Goal: Task Accomplishment & Management: Complete application form

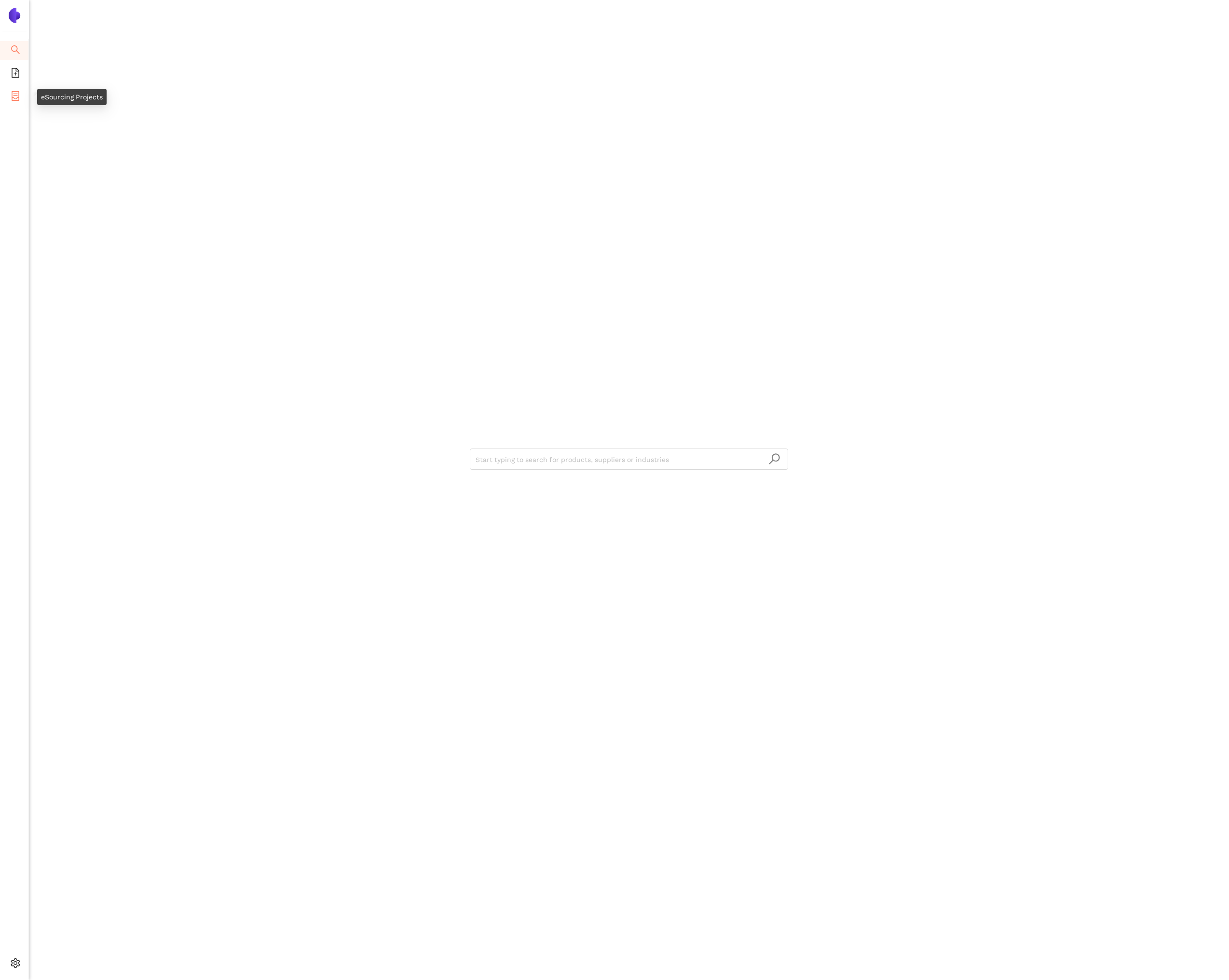
click at [22, 97] on li "eSourcing Projects" at bounding box center [14, 97] width 28 height 19
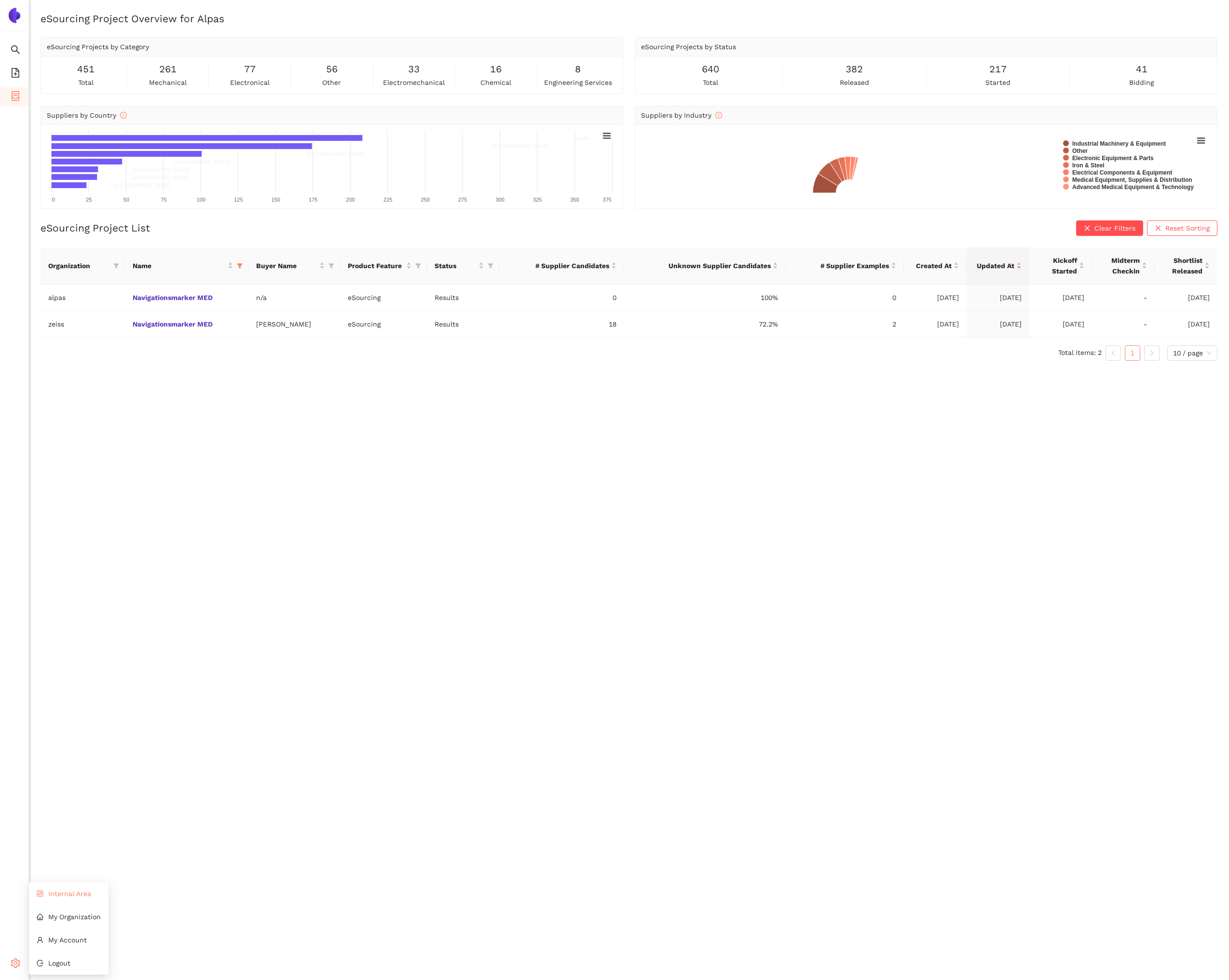
click at [54, 898] on li "Internal Area" at bounding box center [69, 894] width 79 height 19
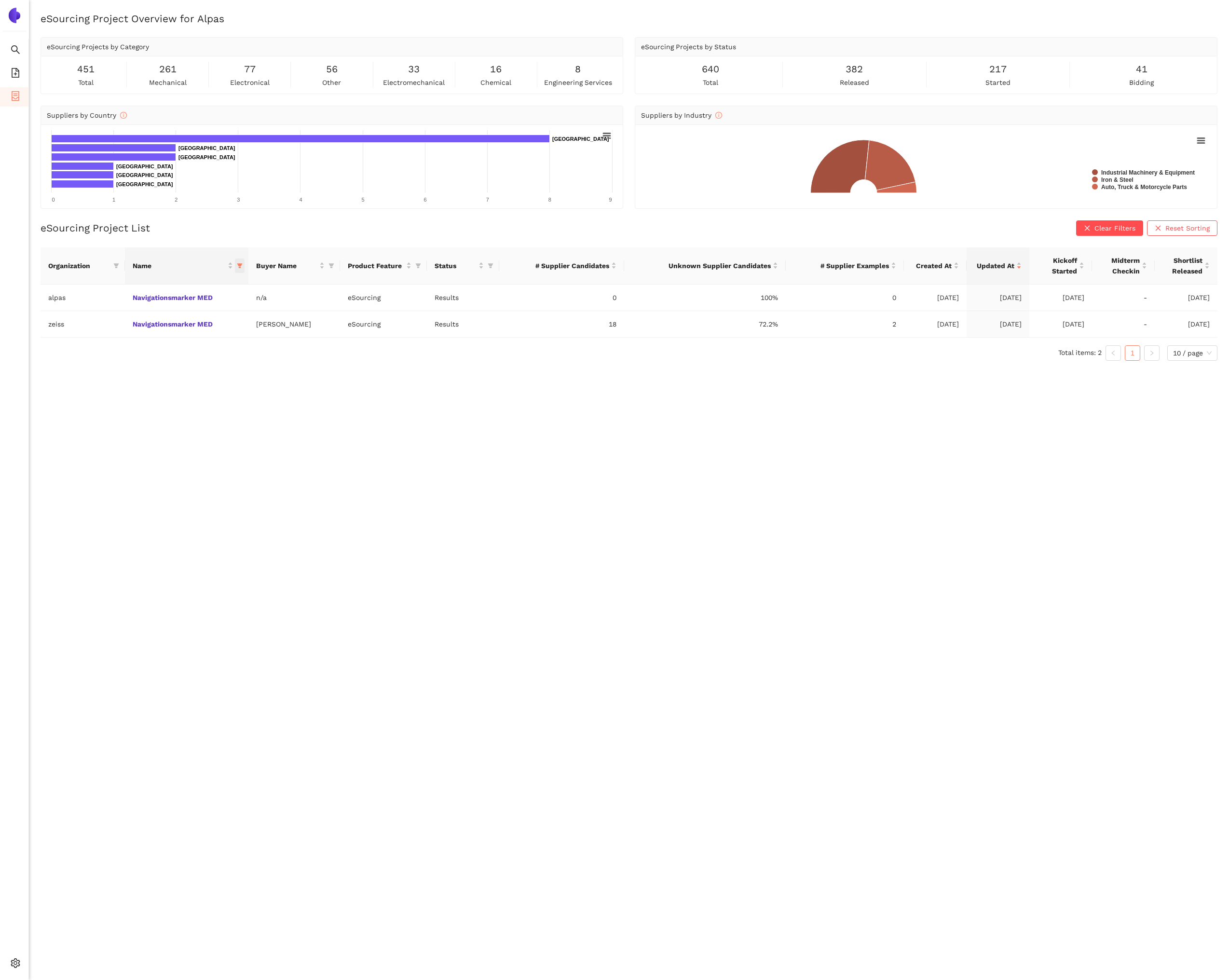
click at [242, 265] on icon "filter" at bounding box center [240, 266] width 6 height 6
drag, startPoint x: 248, startPoint y: 431, endPoint x: 416, endPoint y: 438, distance: 168.1
click at [248, 431] on span "Reset" at bounding box center [252, 435] width 18 height 10
checkbox input "false"
click at [648, 435] on span "OK" at bounding box center [644, 435] width 9 height 10
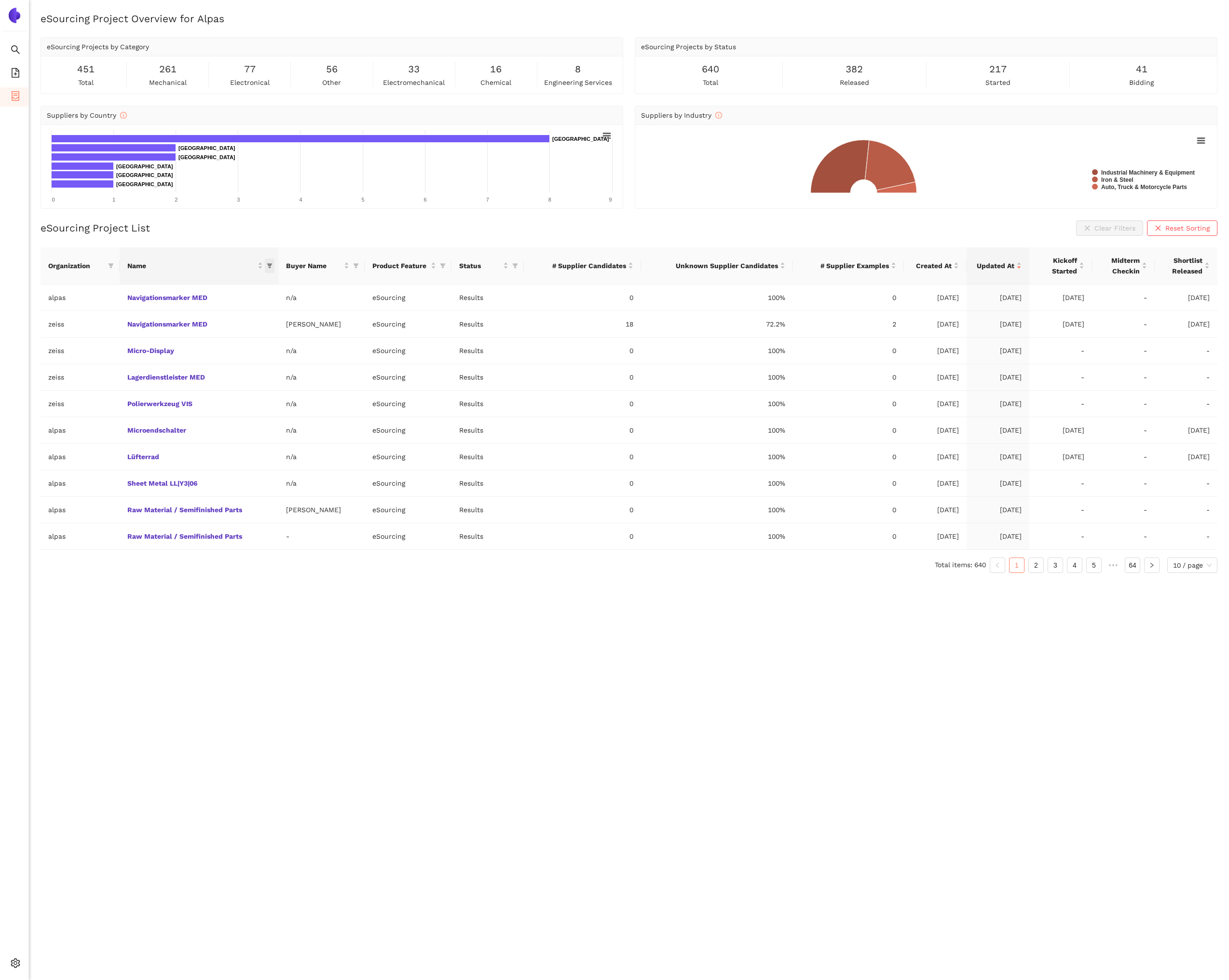
click at [268, 267] on icon "filter" at bounding box center [270, 266] width 6 height 6
click at [292, 285] on input "text" at bounding box center [480, 286] width 393 height 10
type input "pin"
click at [259, 325] on span "Seat height adjuster pinion" at bounding box center [223, 323] width 94 height 7
checkbox input "true"
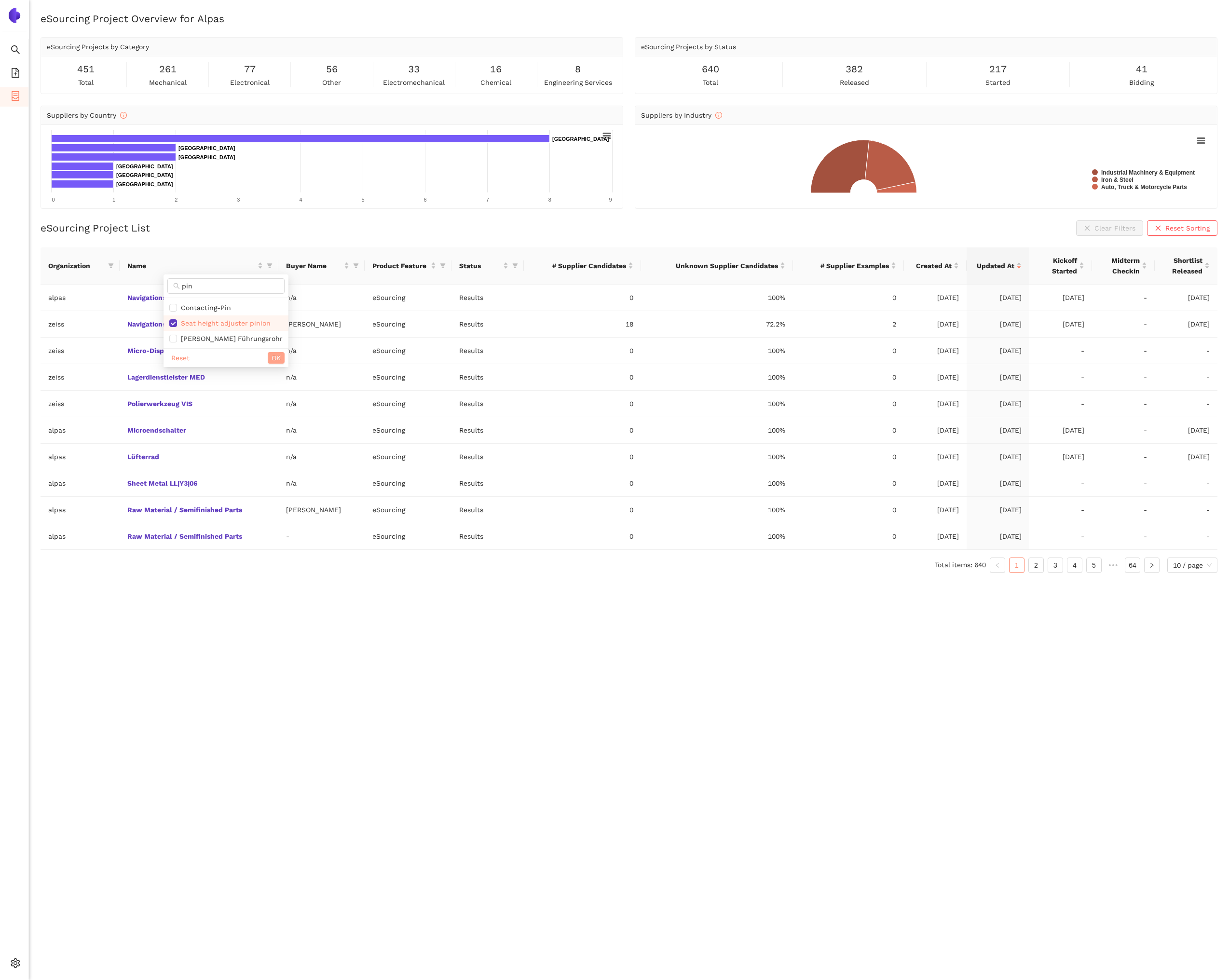
click at [271, 357] on span "OK" at bounding box center [276, 358] width 9 height 10
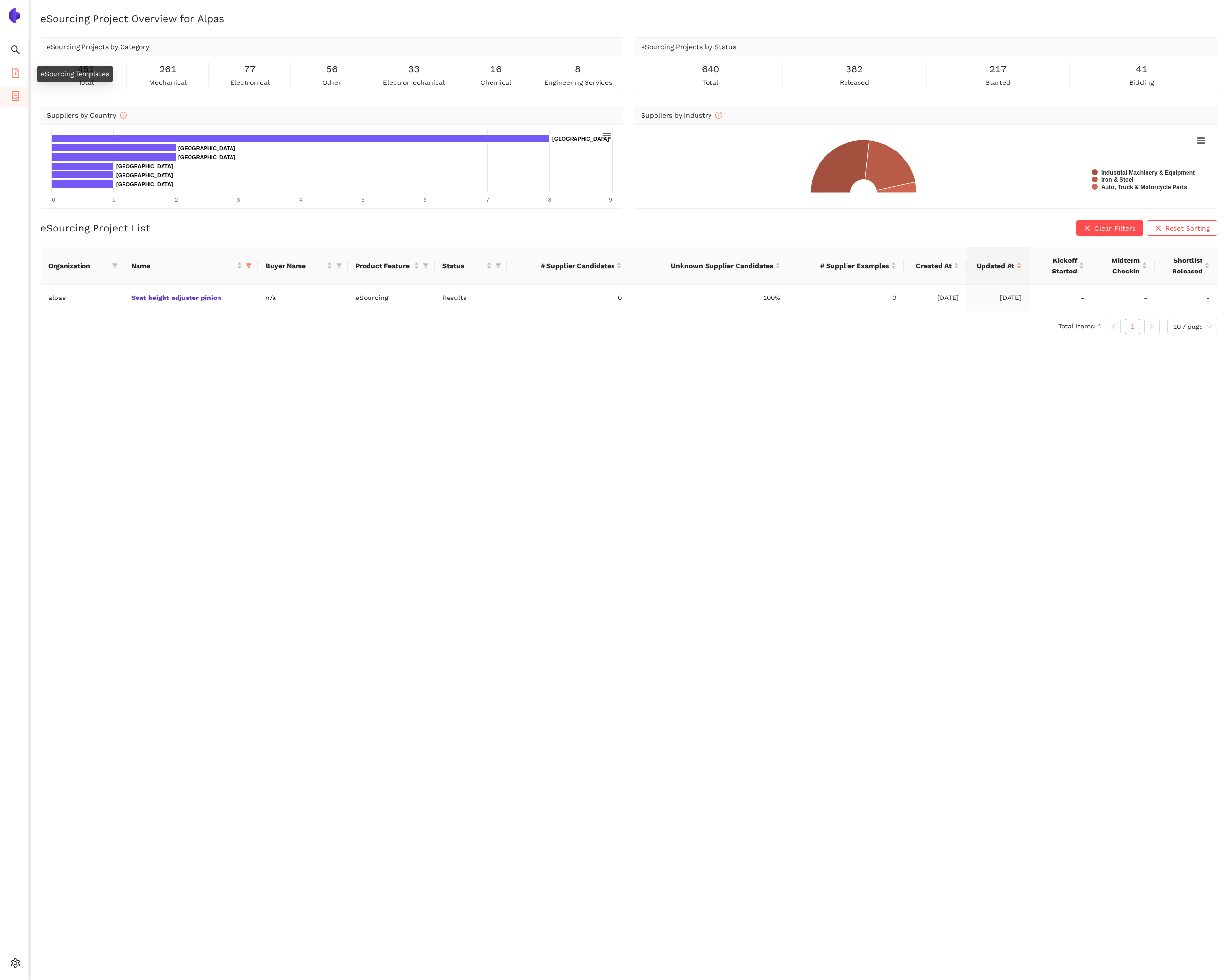
click at [16, 74] on icon "file-add" at bounding box center [15, 73] width 7 height 10
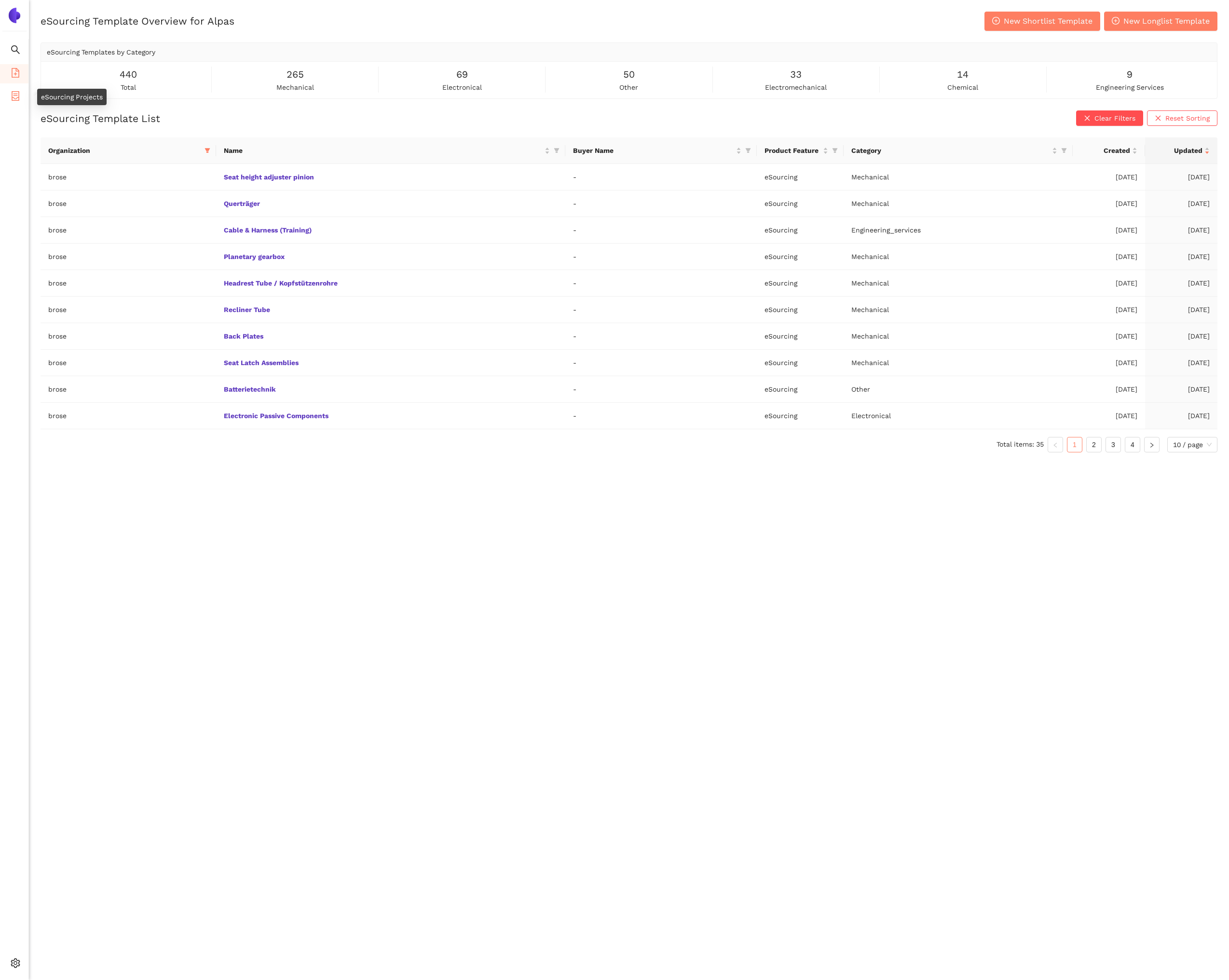
click at [13, 91] on icon "container" at bounding box center [15, 96] width 7 height 10
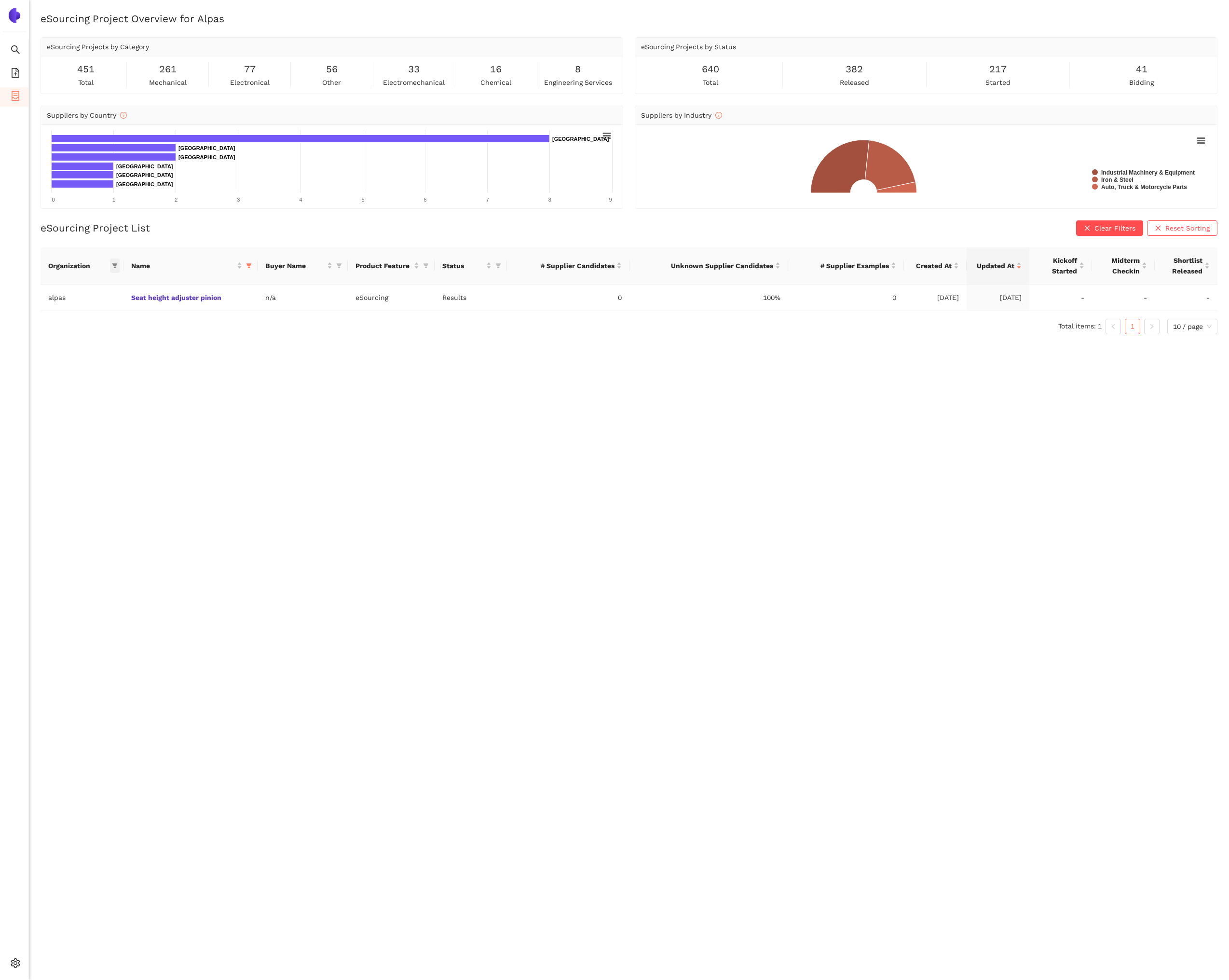
click at [117, 266] on icon "filter" at bounding box center [115, 266] width 6 height 6
click at [88, 291] on input "text" at bounding box center [82, 286] width 79 height 10
type input "brose"
click at [89, 306] on span "brose" at bounding box center [72, 308] width 84 height 10
checkbox input "true"
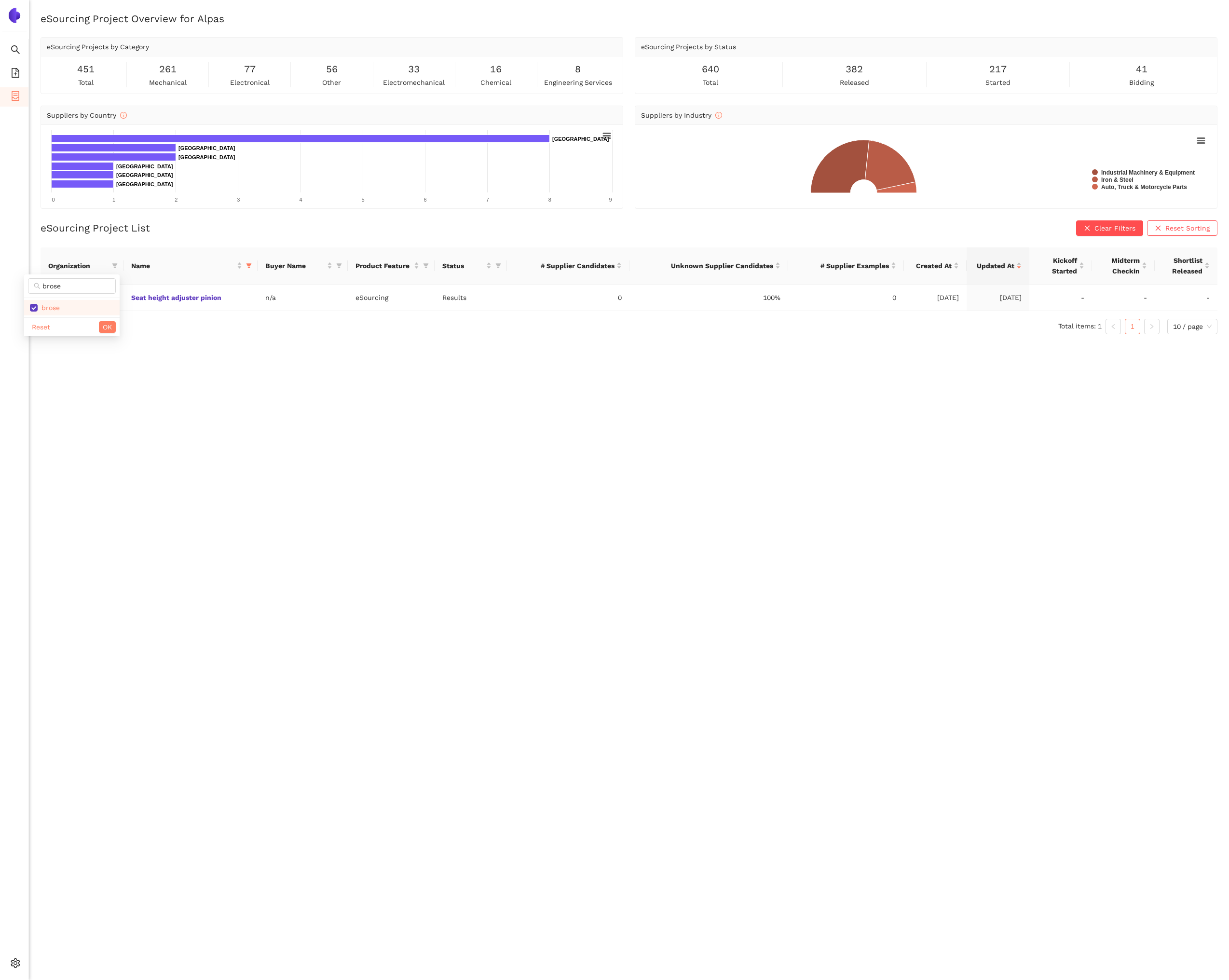
click at [111, 333] on div "Reset OK" at bounding box center [71, 327] width 95 height 19
click at [110, 331] on span "OK" at bounding box center [107, 327] width 9 height 10
click at [193, 265] on icon "filter" at bounding box center [193, 266] width 6 height 6
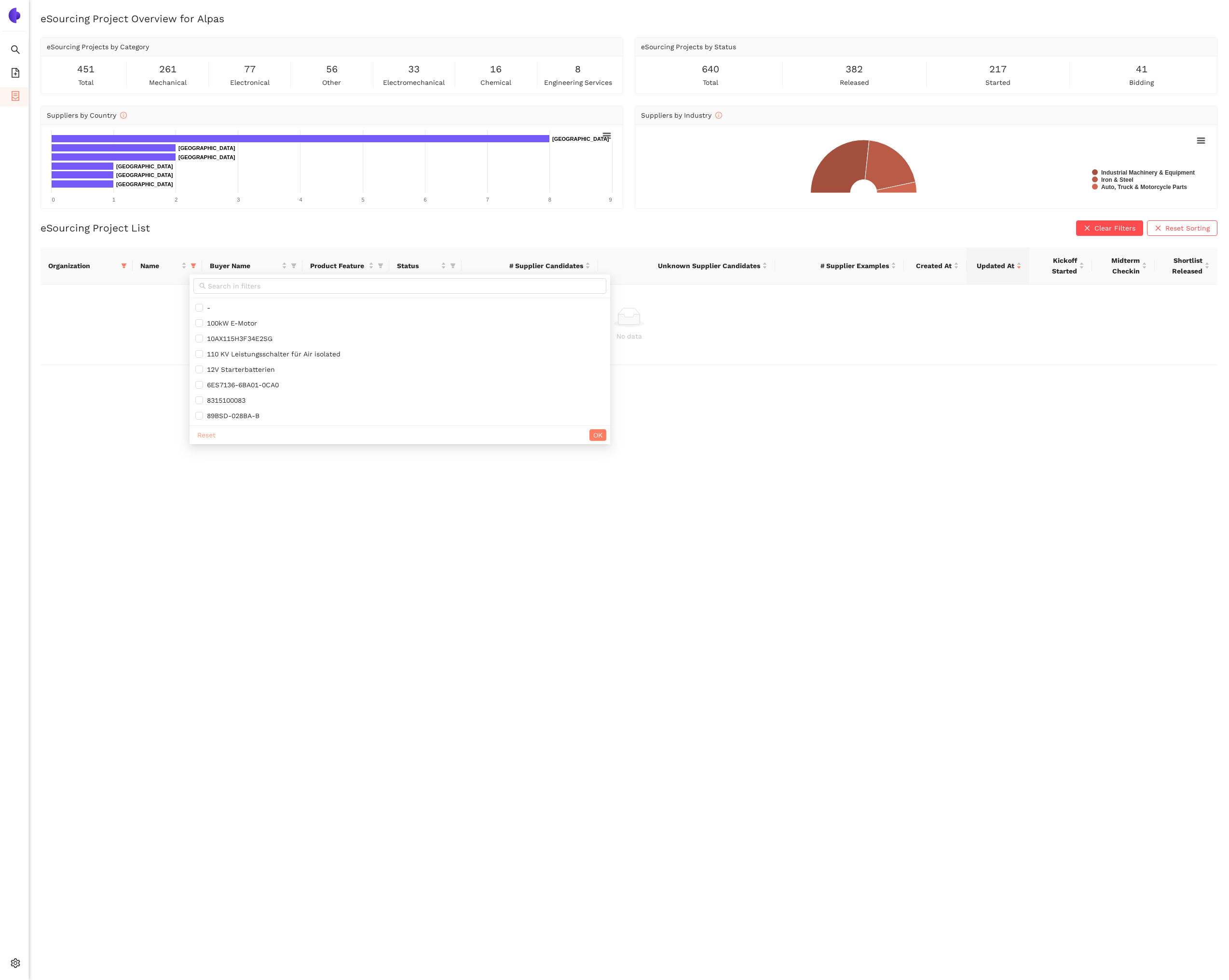
drag, startPoint x: 205, startPoint y: 435, endPoint x: 331, endPoint y: 440, distance: 126.1
click at [205, 435] on span "Reset" at bounding box center [206, 435] width 18 height 10
checkbox input "false"
click at [606, 438] on button "OK" at bounding box center [598, 435] width 17 height 11
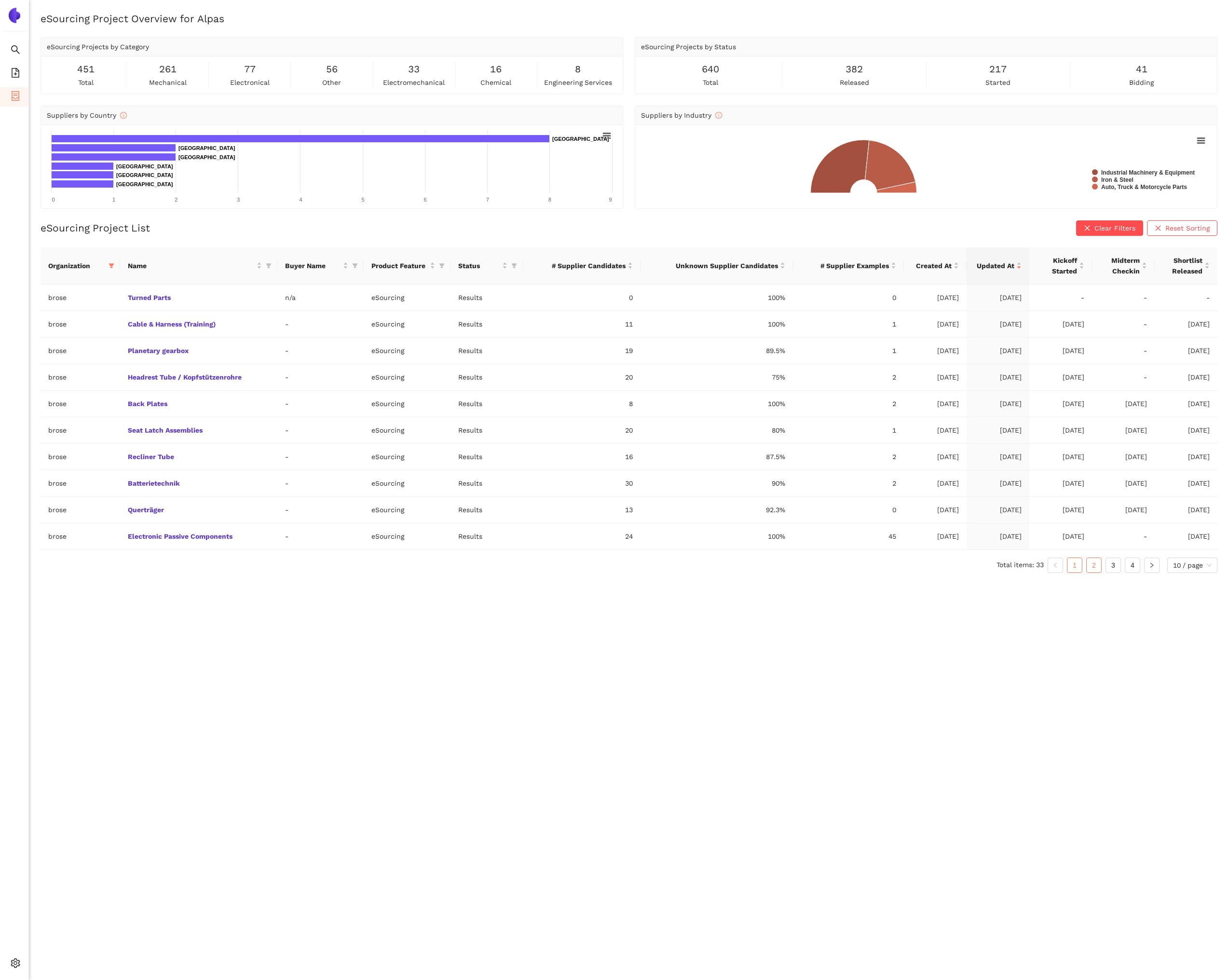
click at [1094, 571] on link "2" at bounding box center [1093, 565] width 14 height 14
click at [1117, 569] on link "3" at bounding box center [1113, 565] width 14 height 14
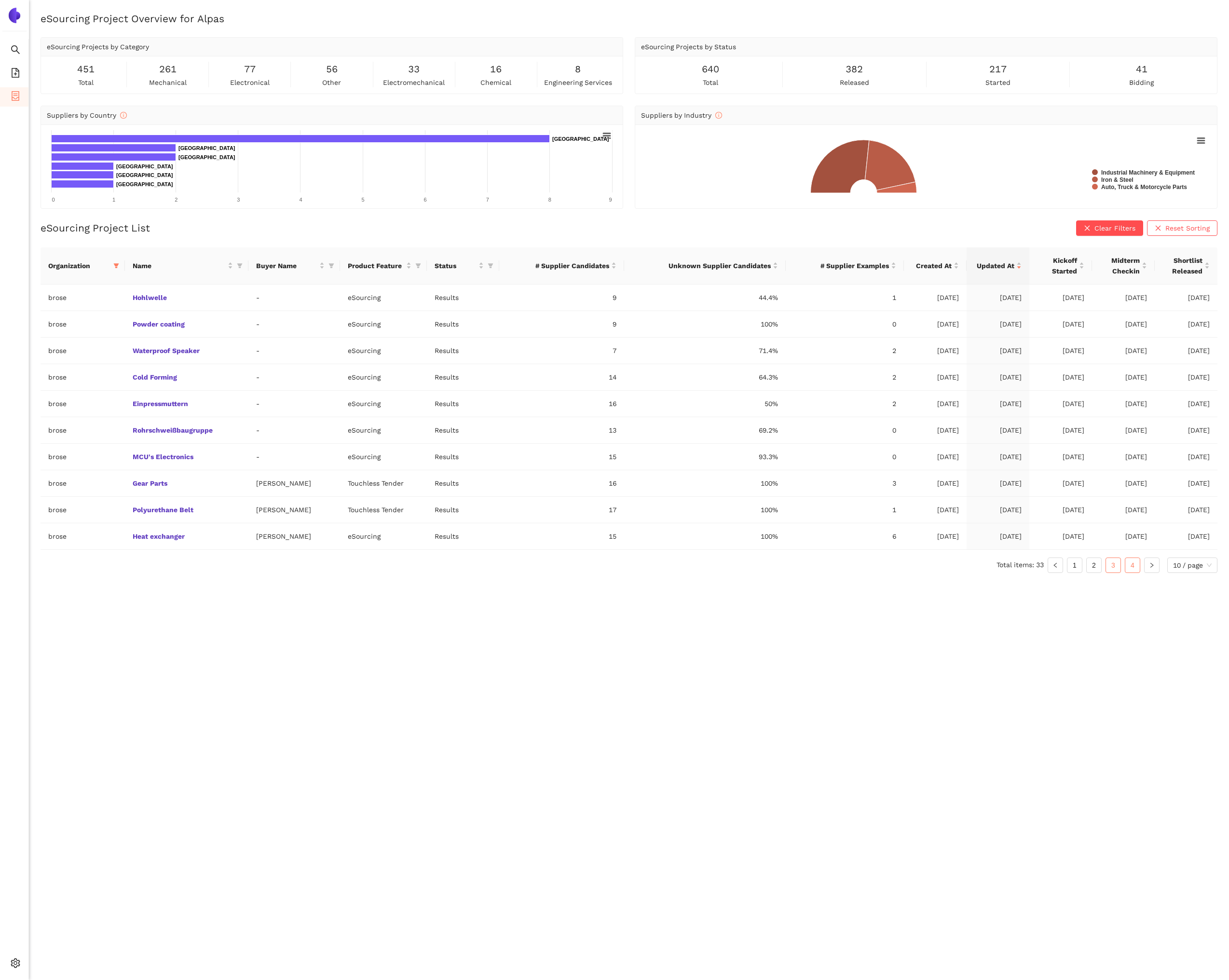
click at [1130, 569] on link "4" at bounding box center [1132, 565] width 14 height 14
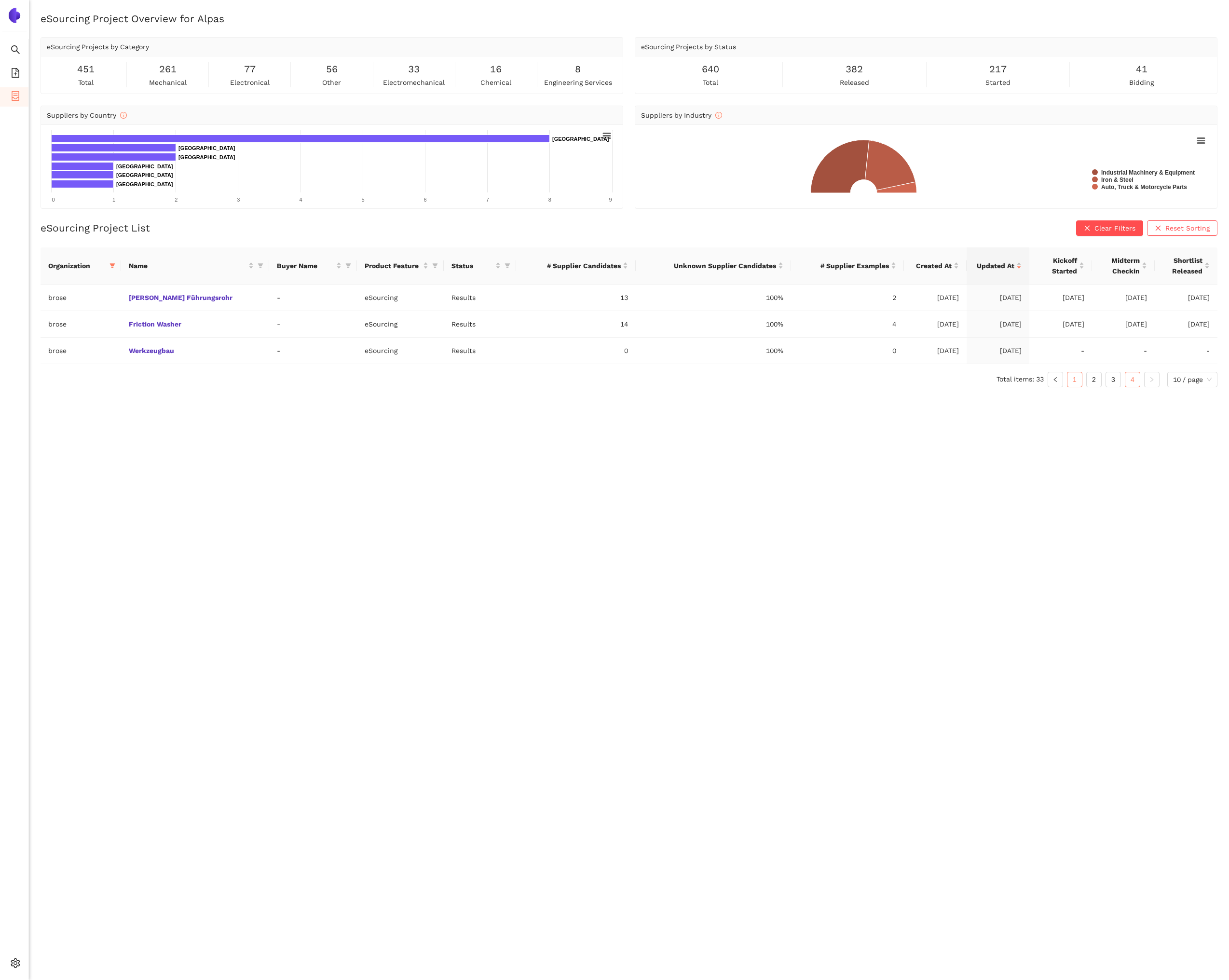
click at [1073, 384] on link "1" at bounding box center [1075, 379] width 14 height 14
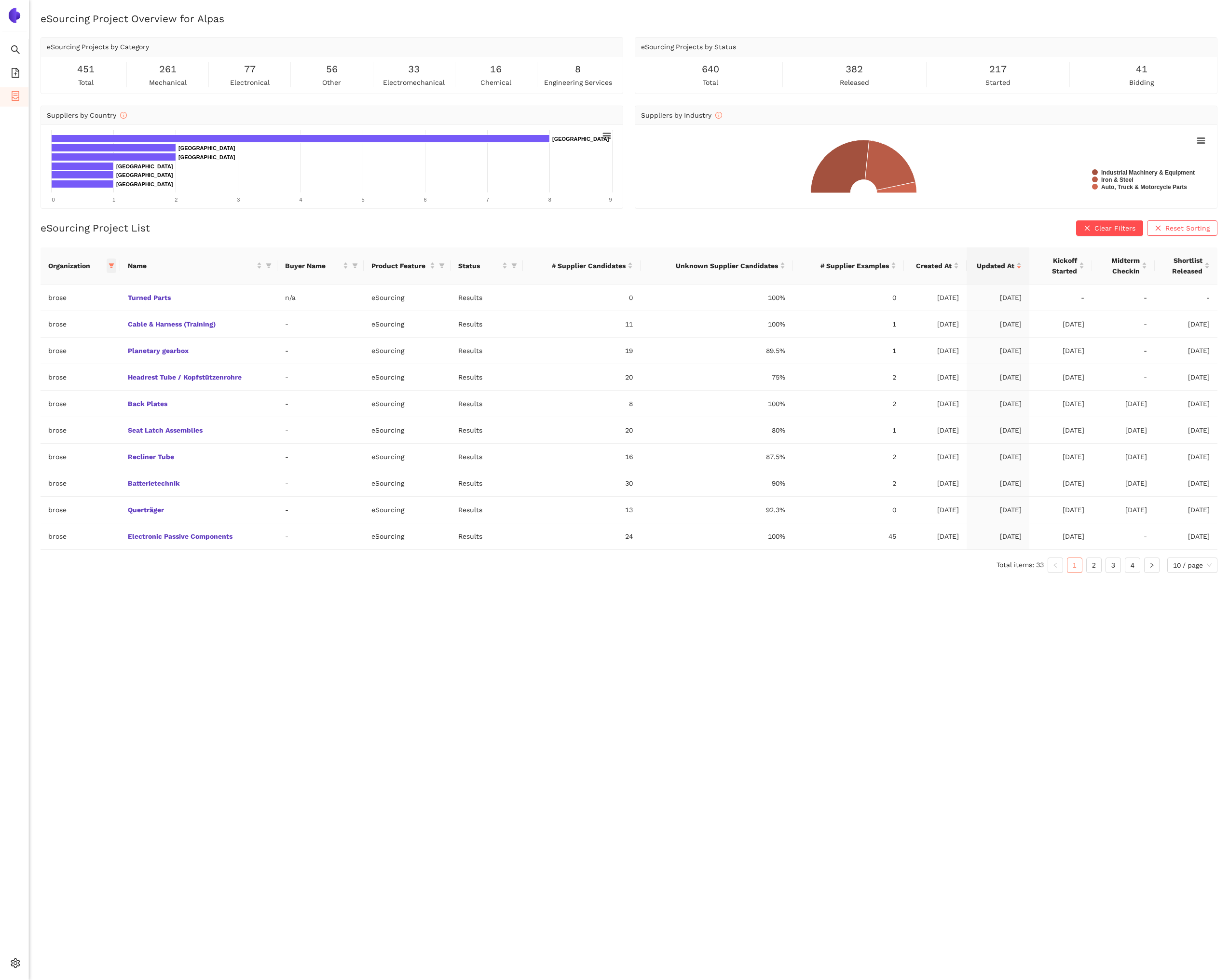
click at [109, 264] on icon "filter" at bounding box center [112, 266] width 6 height 6
click at [32, 438] on span "Reset" at bounding box center [37, 435] width 18 height 10
checkbox input "false"
click at [110, 435] on span "OK" at bounding box center [115, 435] width 9 height 10
click at [273, 266] on icon "filter" at bounding box center [270, 266] width 6 height 6
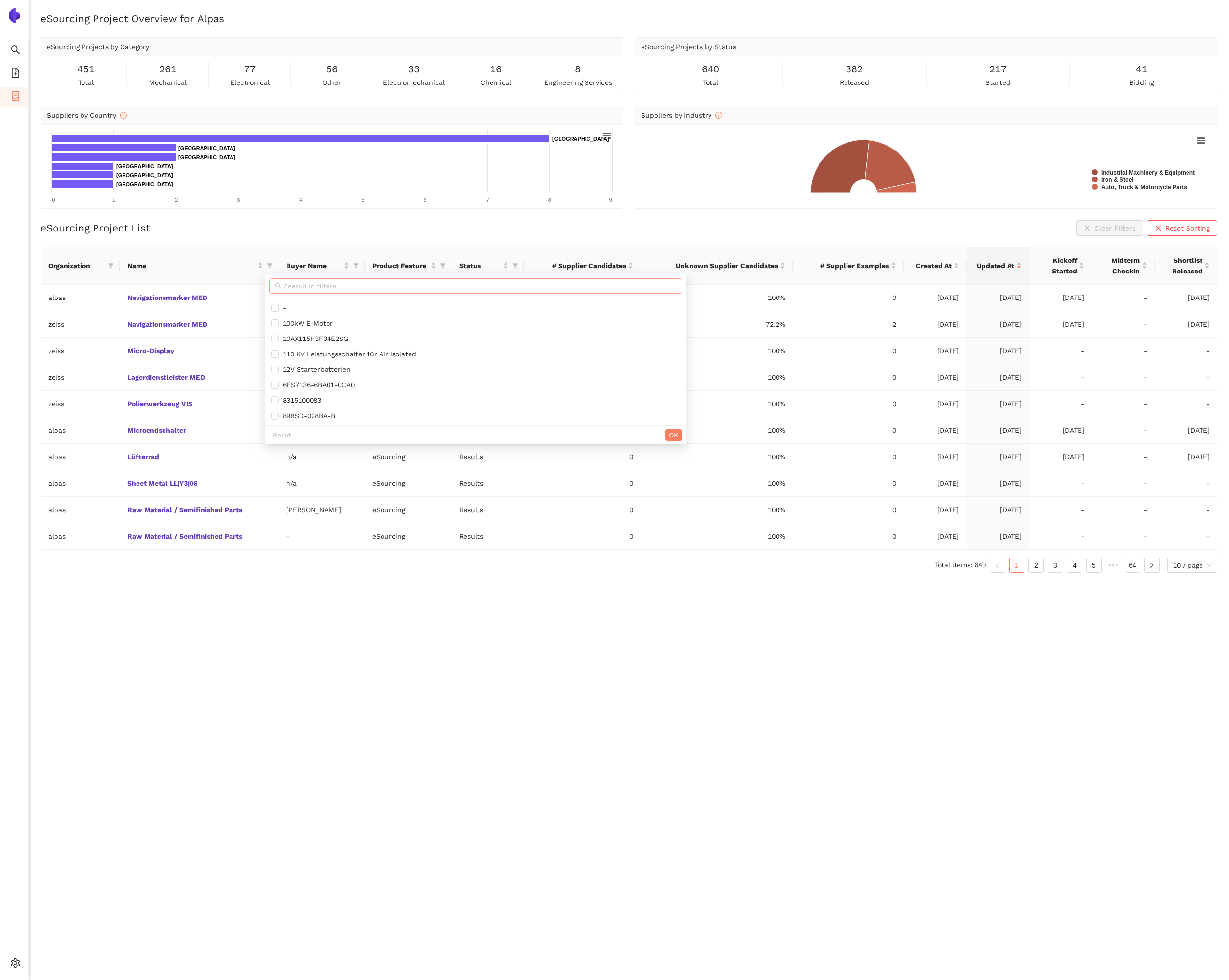
click at [287, 284] on input "text" at bounding box center [480, 286] width 393 height 10
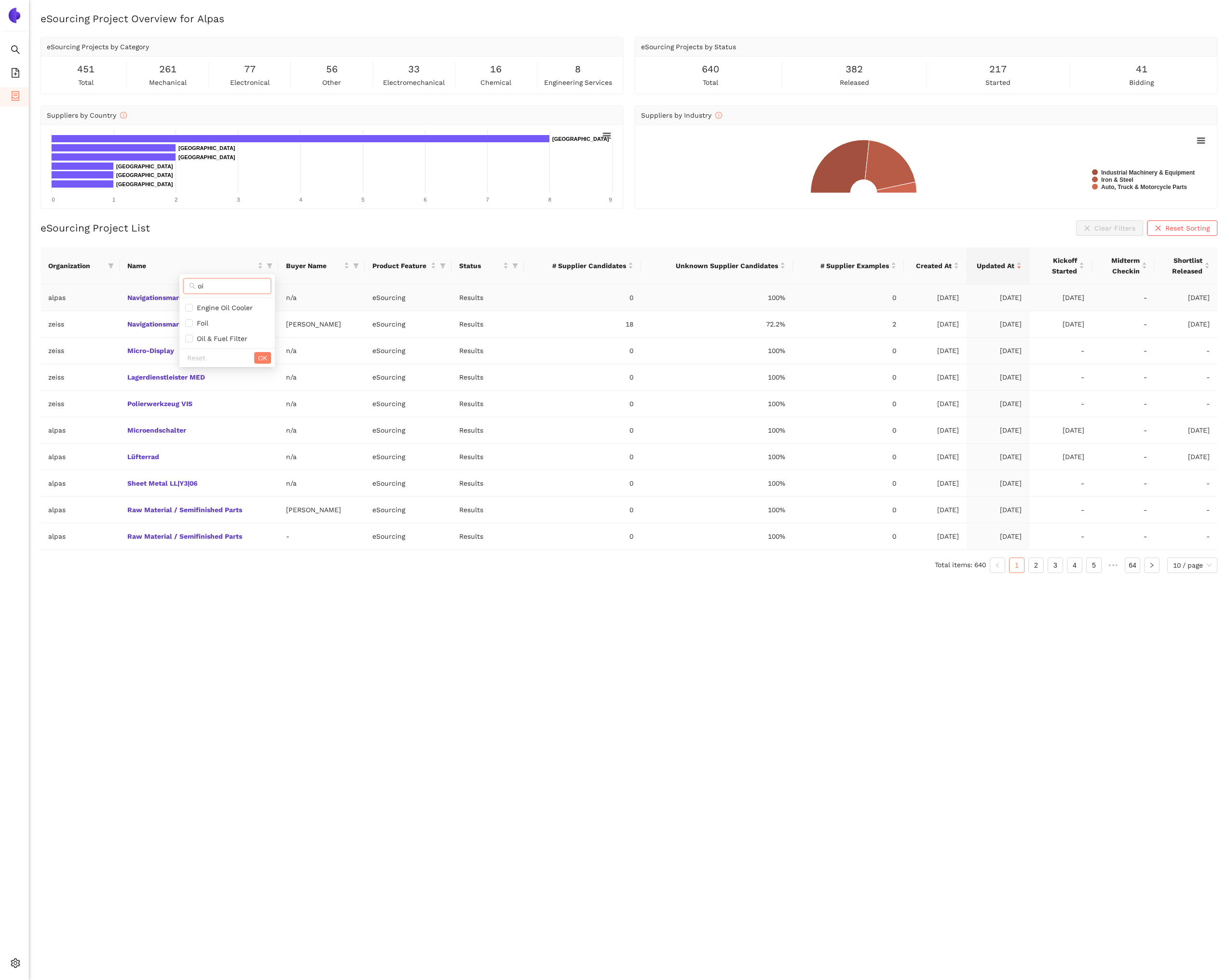
type input "o"
type input "pin"
click at [268, 324] on span "Seat height adjuster pinion" at bounding box center [223, 323] width 94 height 7
checkbox input "true"
click at [271, 357] on span "OK" at bounding box center [276, 358] width 9 height 10
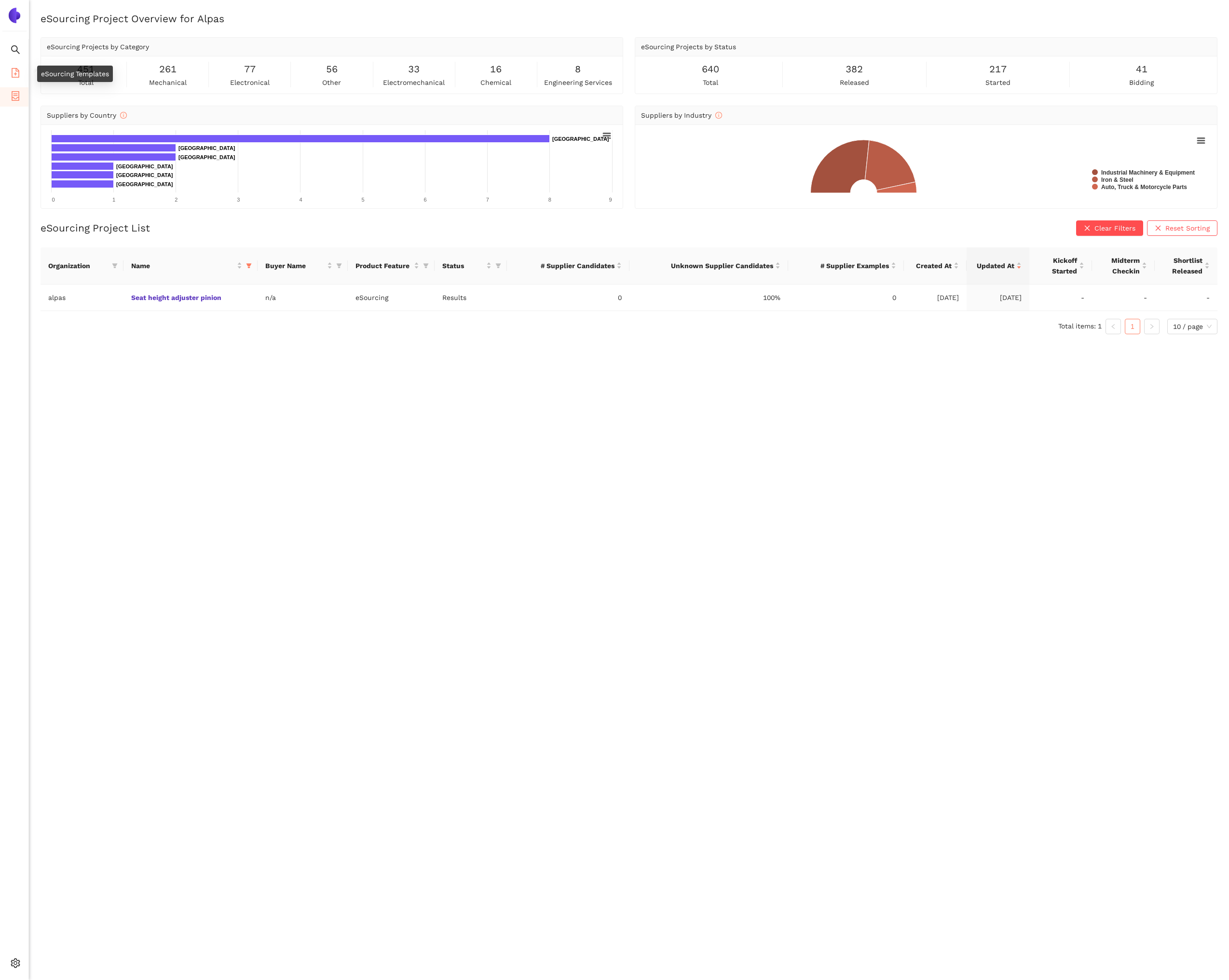
click at [18, 70] on icon "file-add" at bounding box center [15, 73] width 7 height 10
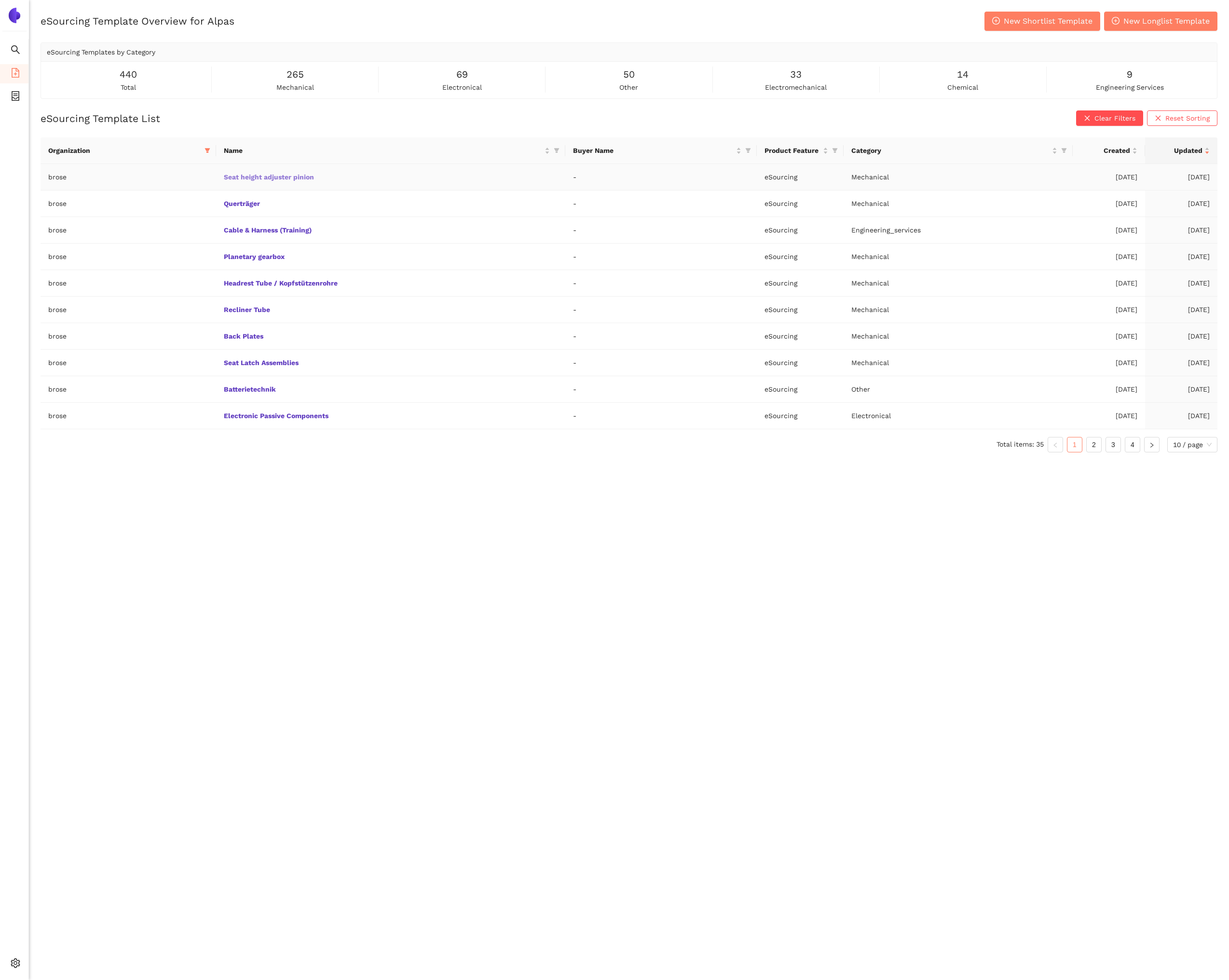
click at [0, 0] on link "Seat height adjuster pinion" at bounding box center [0, 0] width 0 height 0
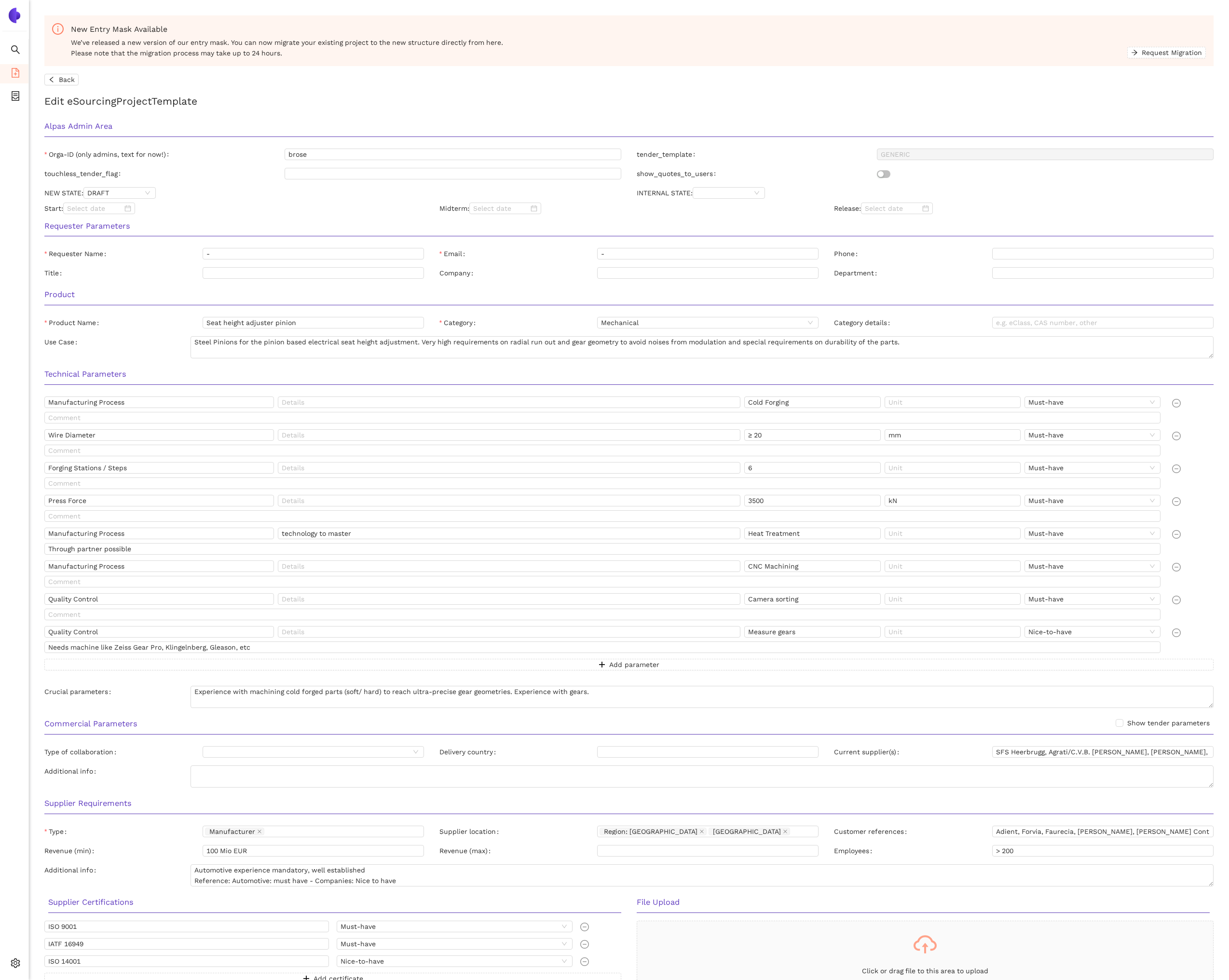
scroll to position [62, 0]
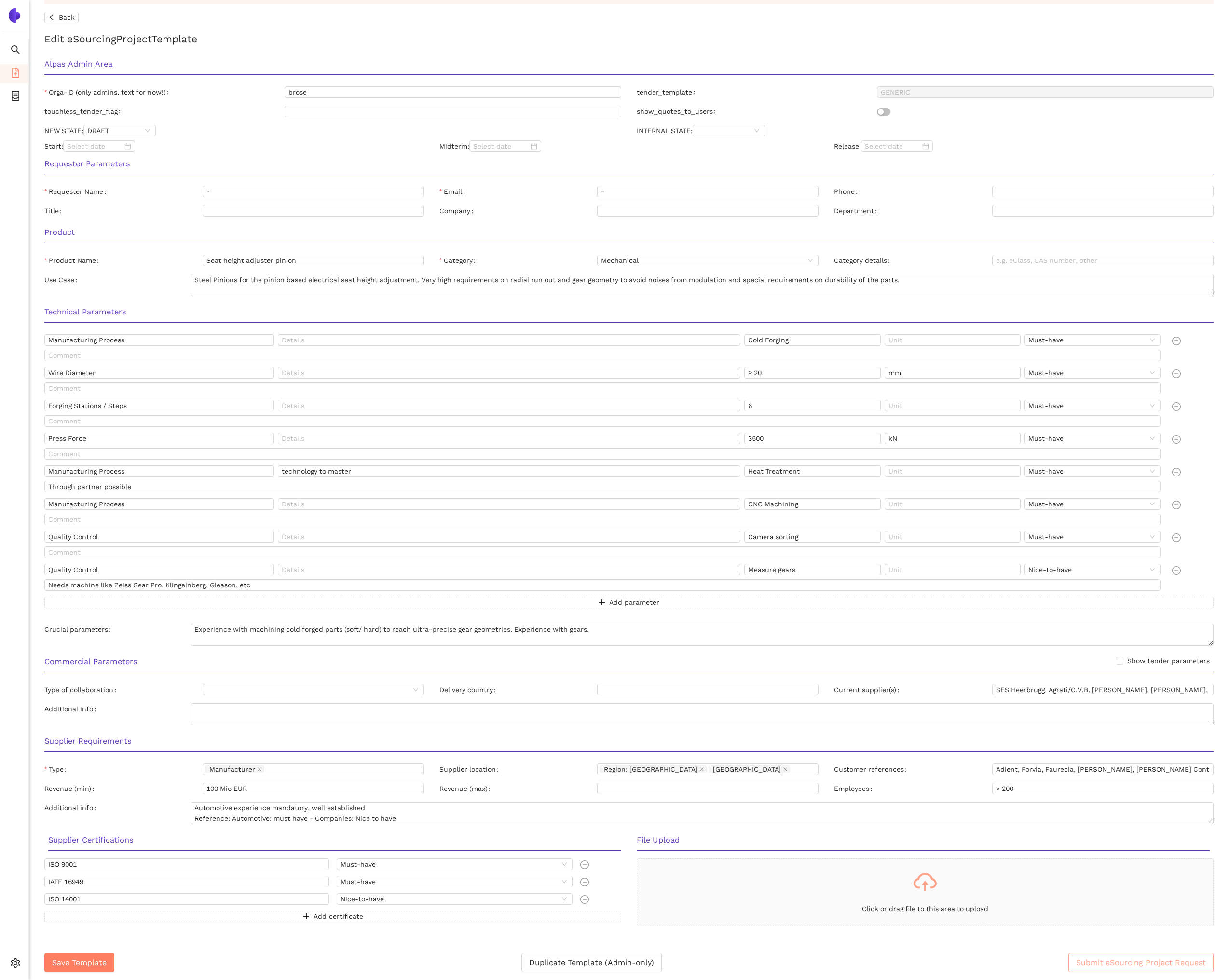
click at [1096, 957] on span "Submit eSourcing Project Request" at bounding box center [1141, 963] width 130 height 12
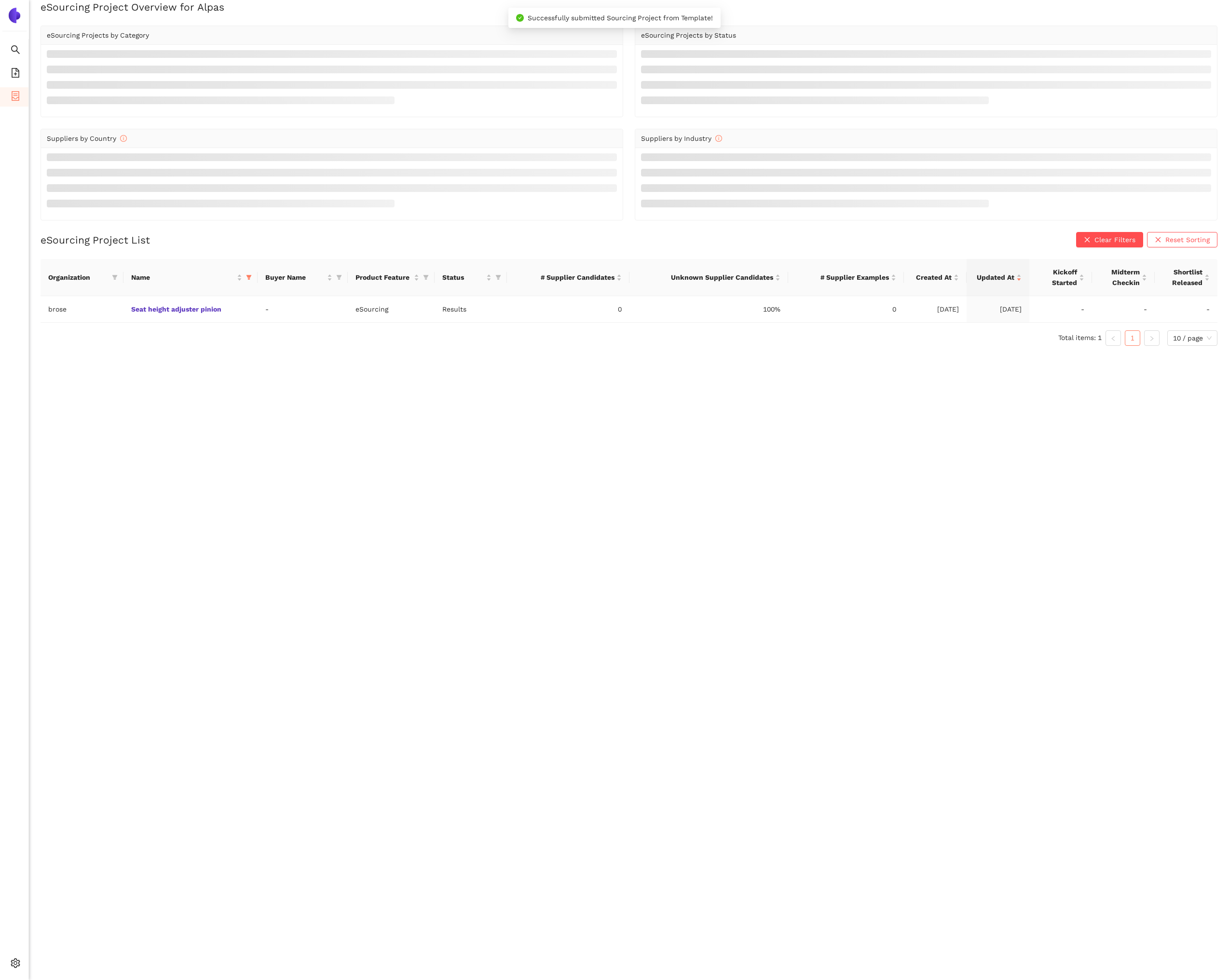
scroll to position [11, 0]
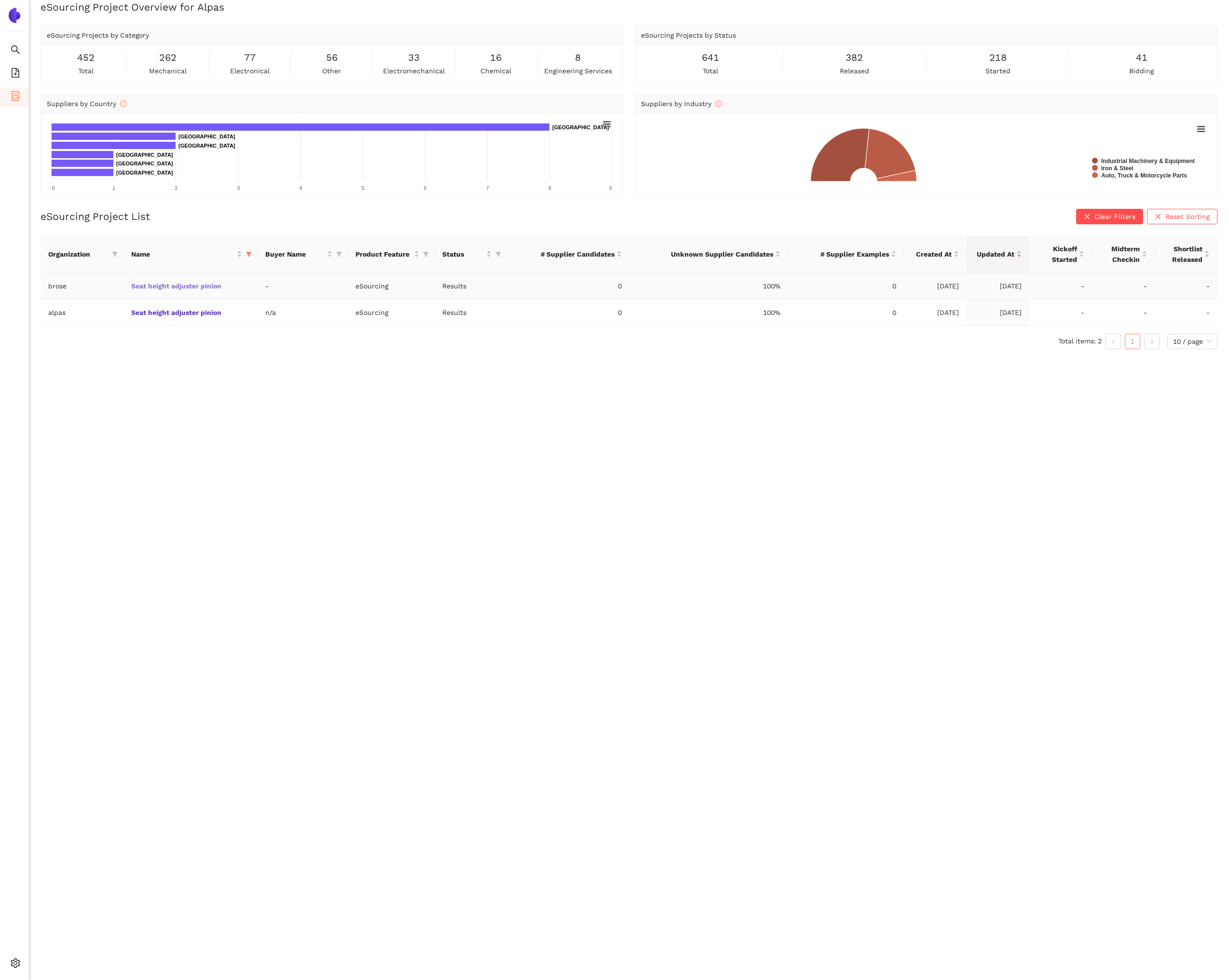
click at [0, 0] on link "Seat height adjuster pinion" at bounding box center [0, 0] width 0 height 0
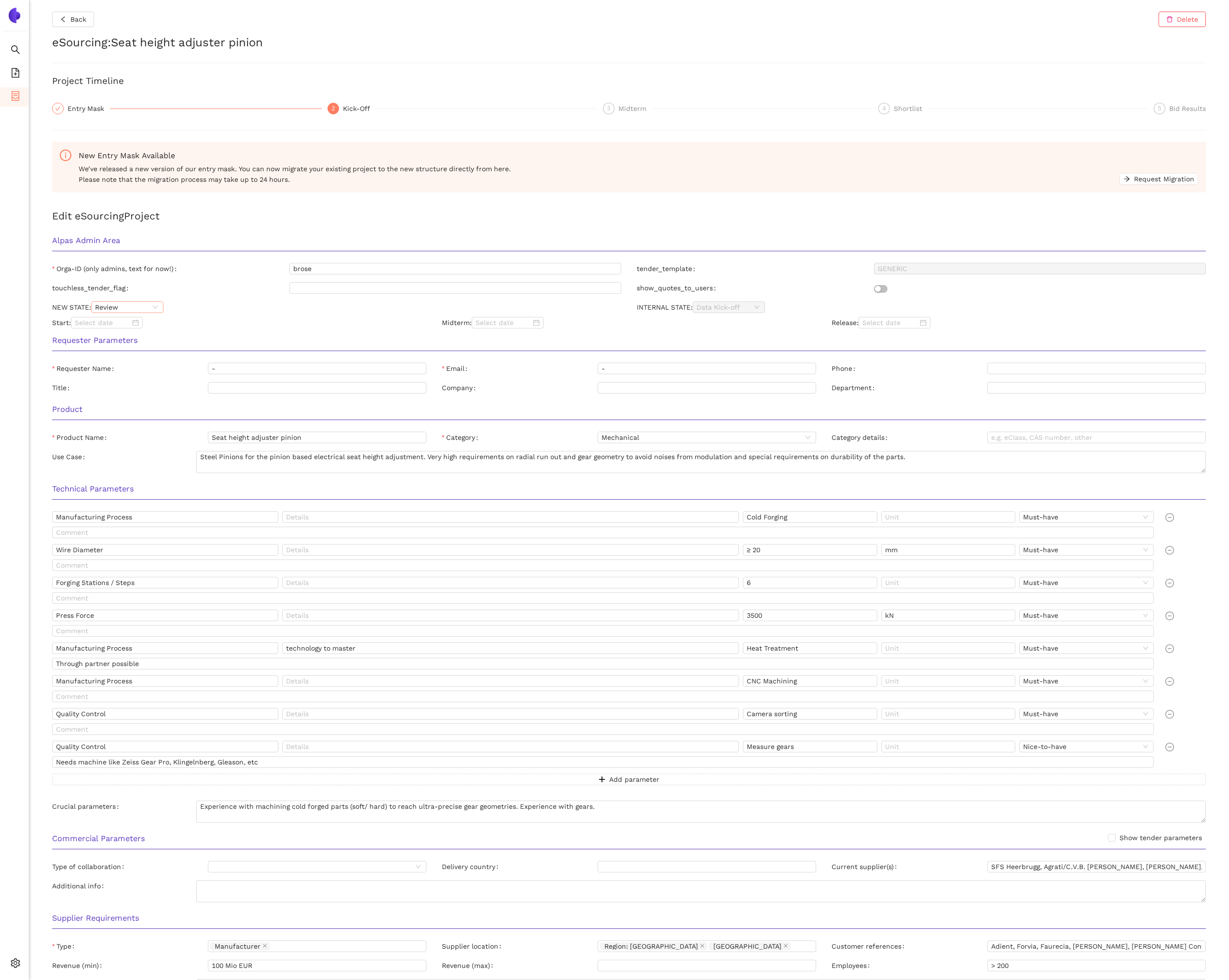
click at [119, 309] on span "Review" at bounding box center [127, 307] width 64 height 10
click at [124, 353] on div "Released" at bounding box center [127, 355] width 61 height 10
click at [189, 324] on div "Start:" at bounding box center [239, 322] width 390 height 11
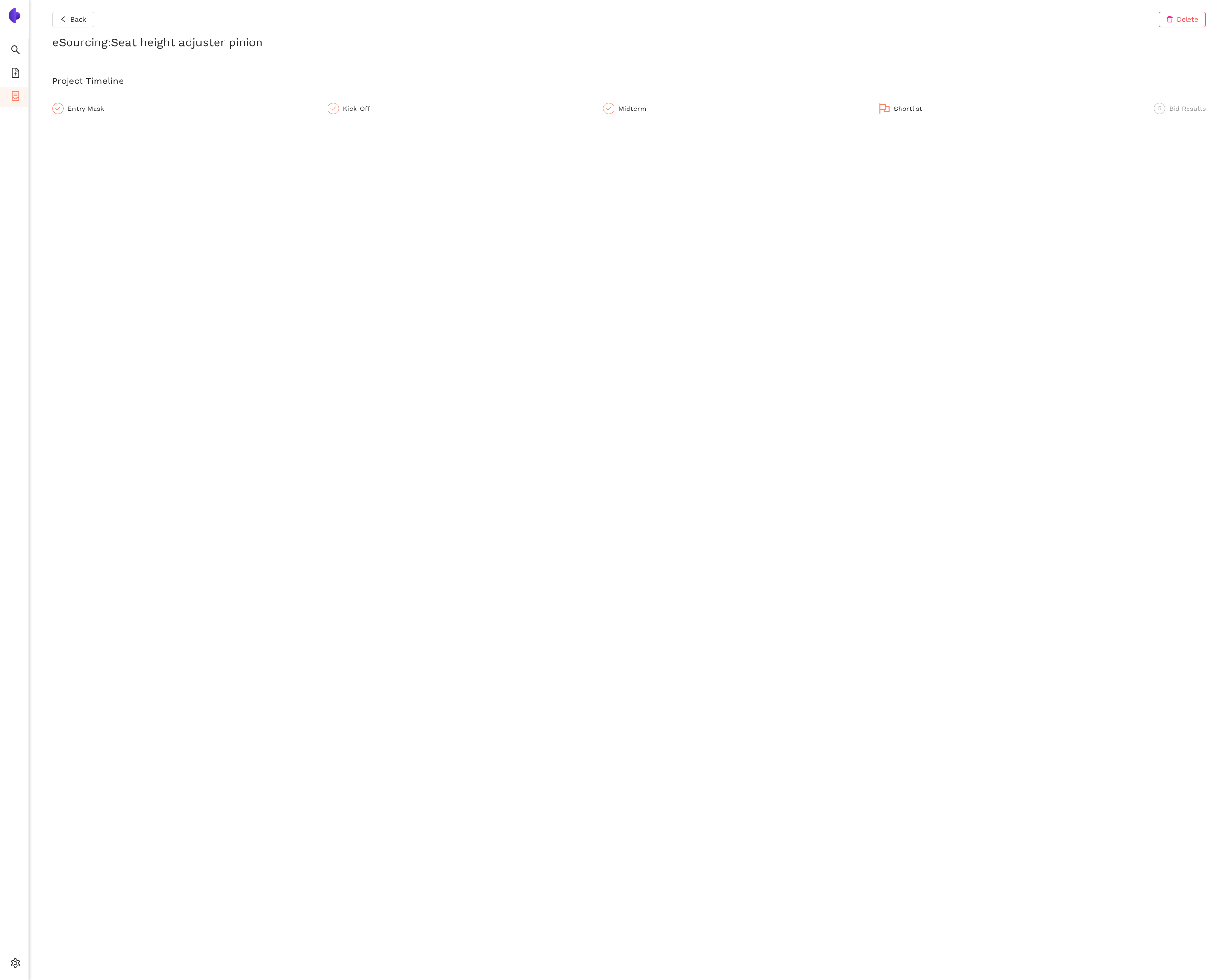
click at [236, 459] on div "Back Delete eSourcing : Seat height adjuster pinion Project Timeline Entry Mask…" at bounding box center [629, 490] width 1201 height 980
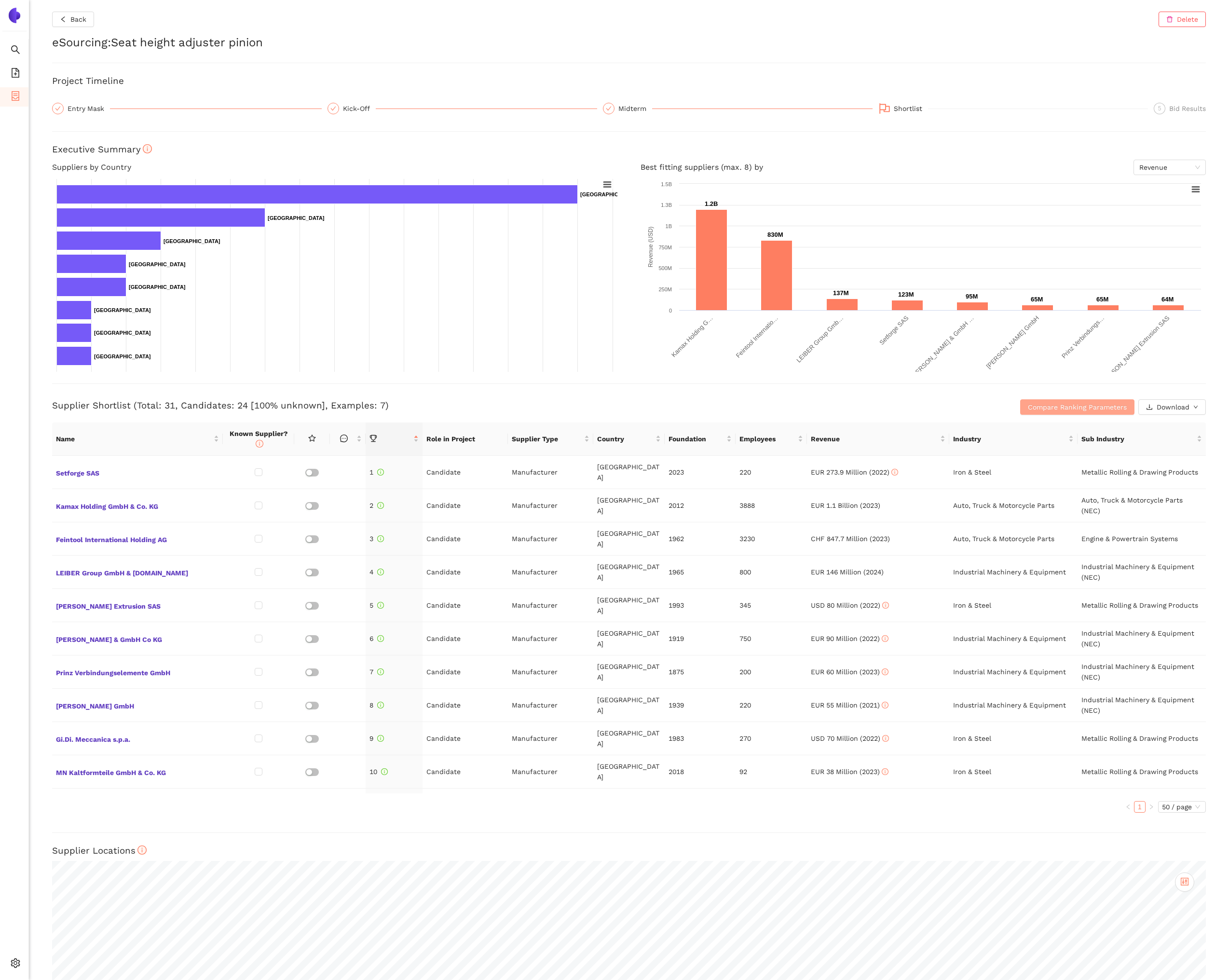
click at [1084, 411] on span "Compare Ranking Parameters" at bounding box center [1078, 407] width 99 height 10
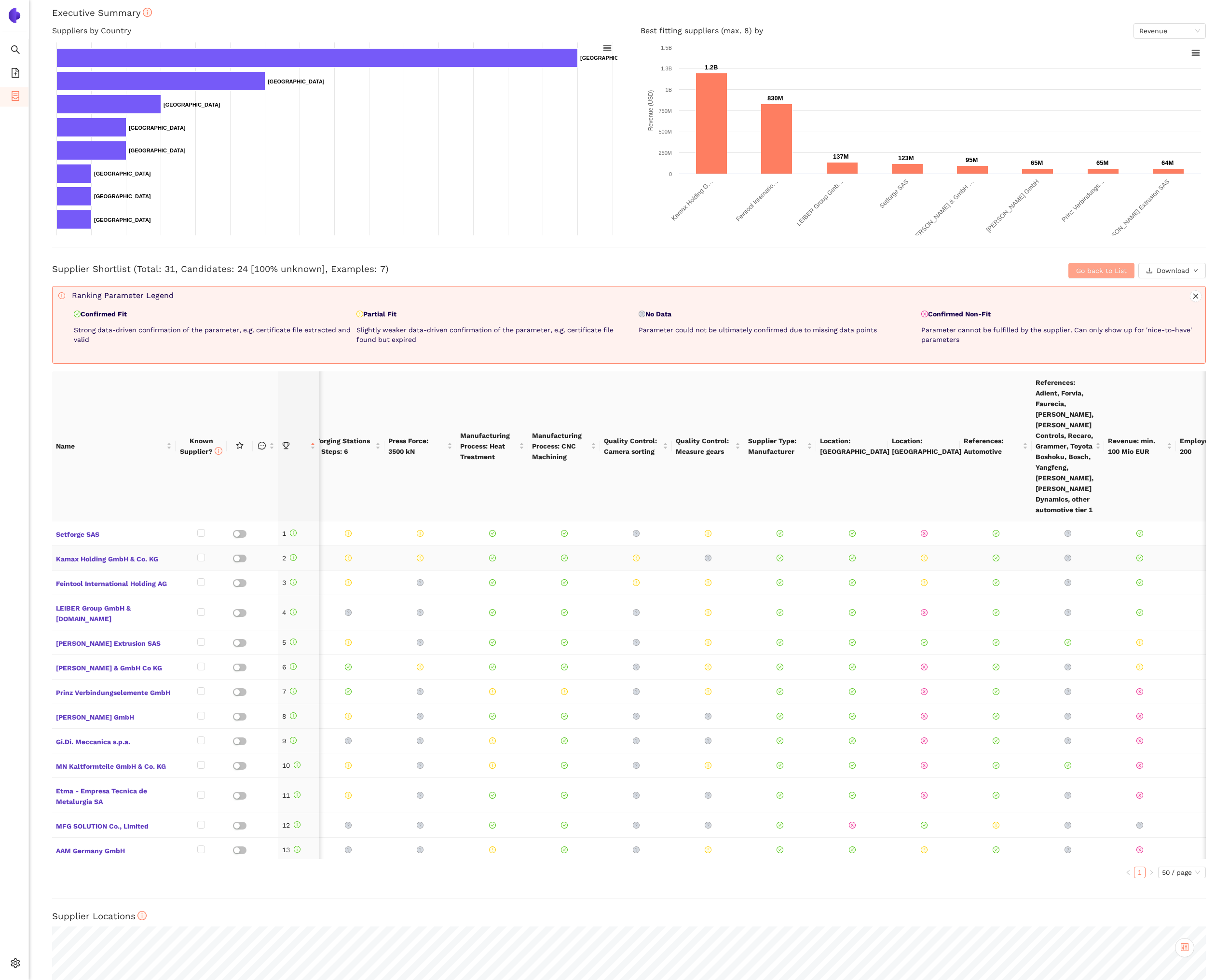
scroll to position [0, 153]
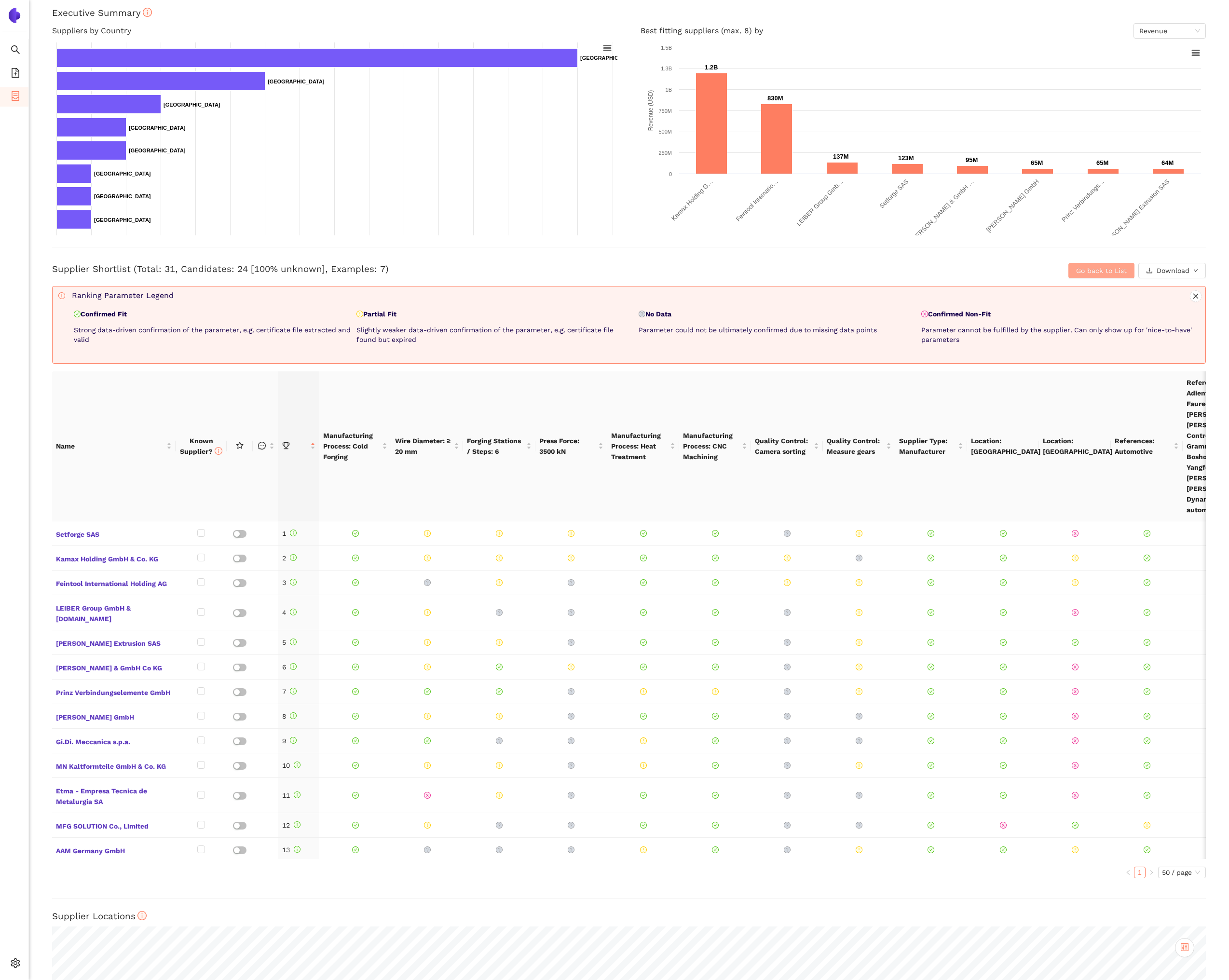
click at [1081, 273] on span "Go back to List" at bounding box center [1102, 270] width 51 height 10
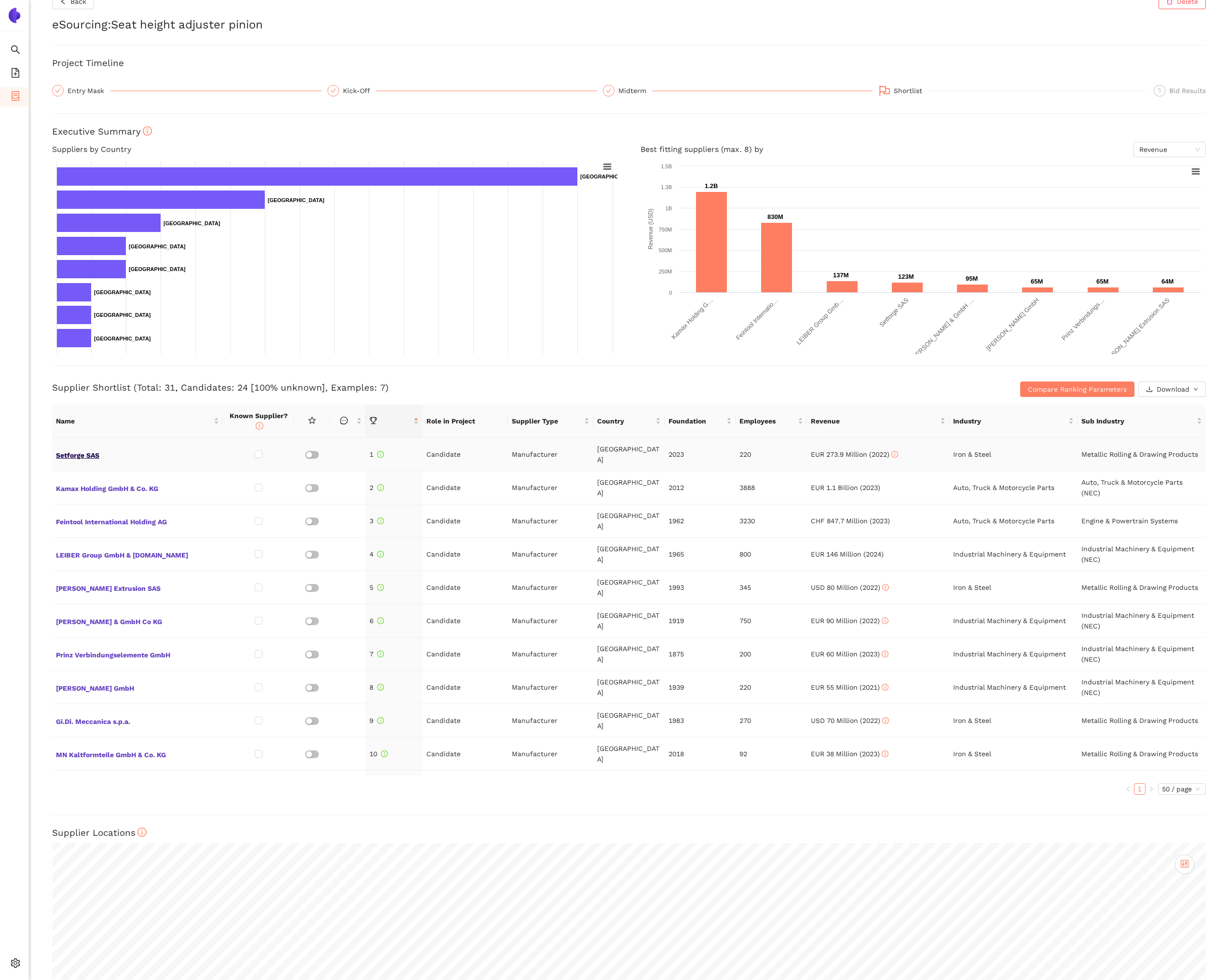
click at [77, 449] on span "Setforge SAS" at bounding box center [138, 454] width 163 height 13
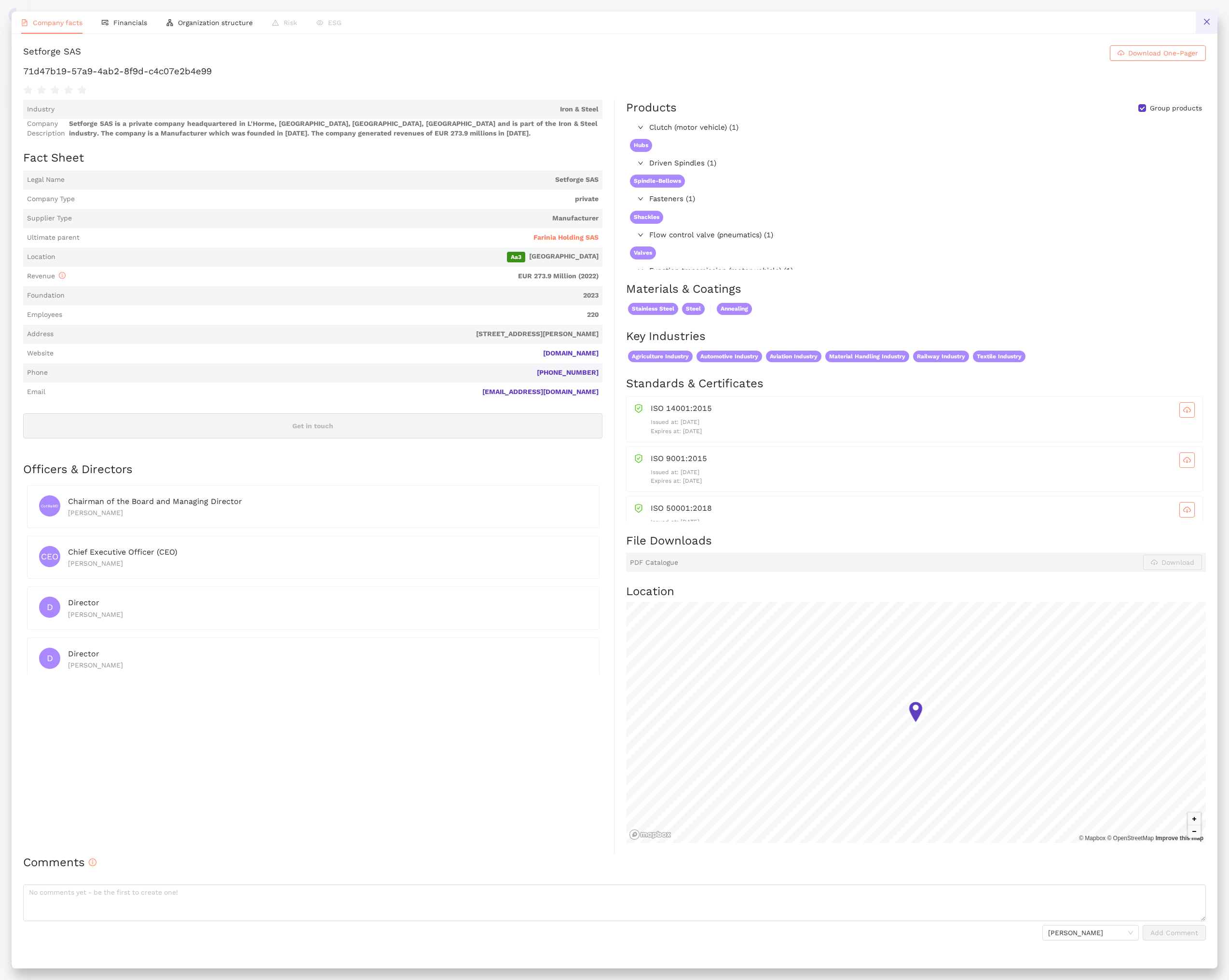
click at [1208, 31] on button at bounding box center [1207, 22] width 22 height 22
